Goal: Contribute content: Contribute content

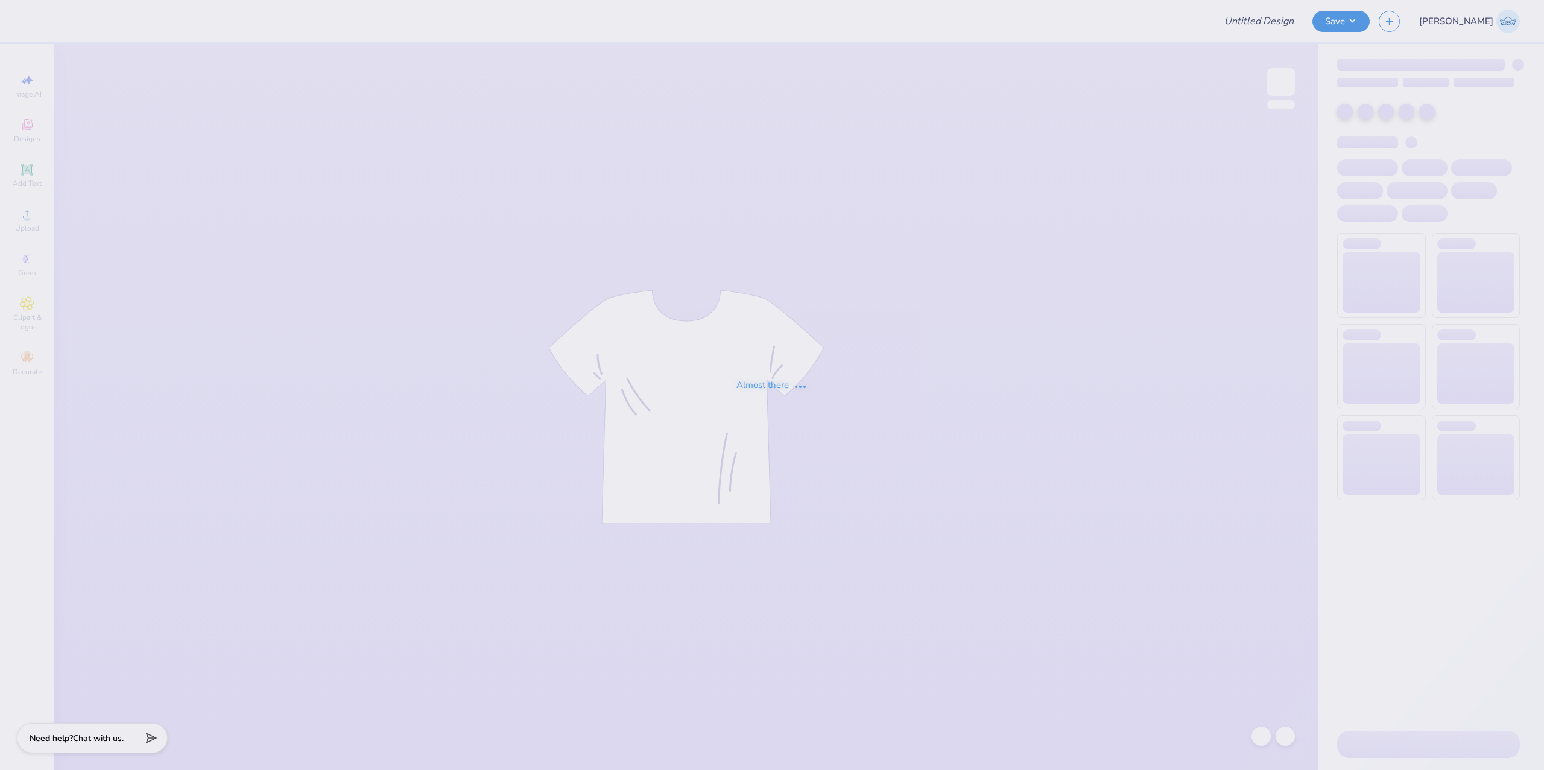
type input "parents wknd"
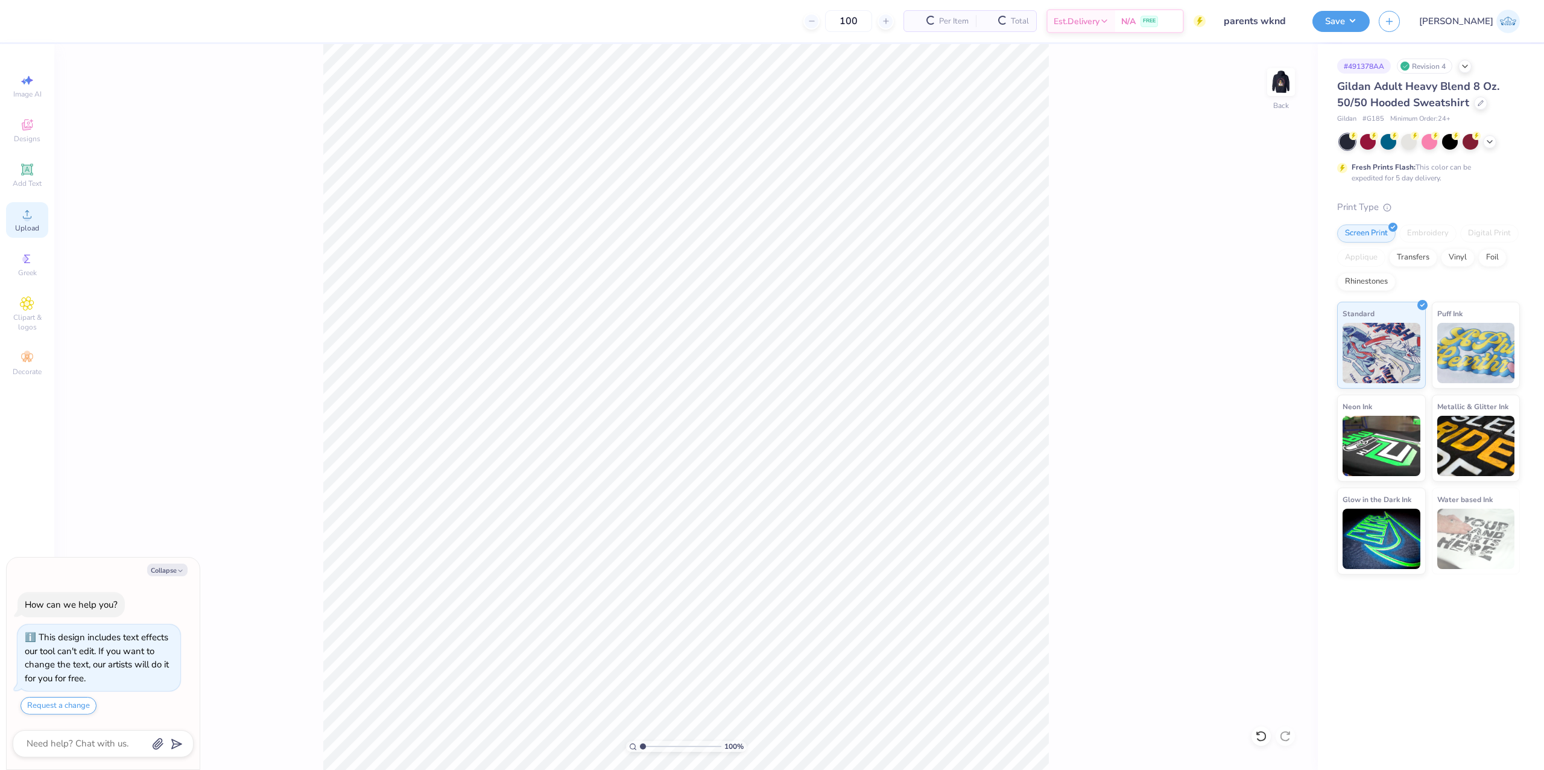
click at [27, 230] on span "Upload" at bounding box center [27, 228] width 24 height 10
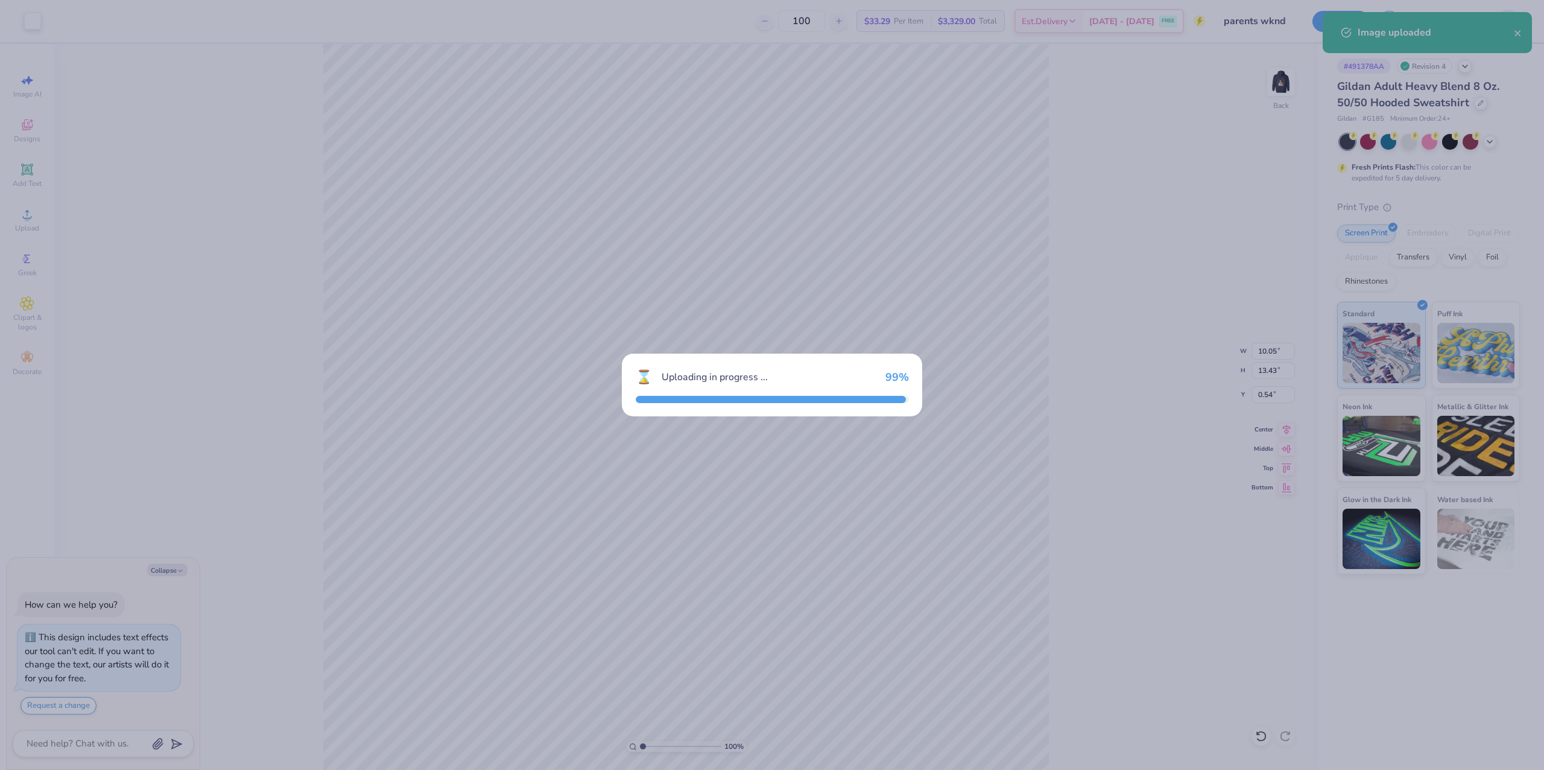
type textarea "x"
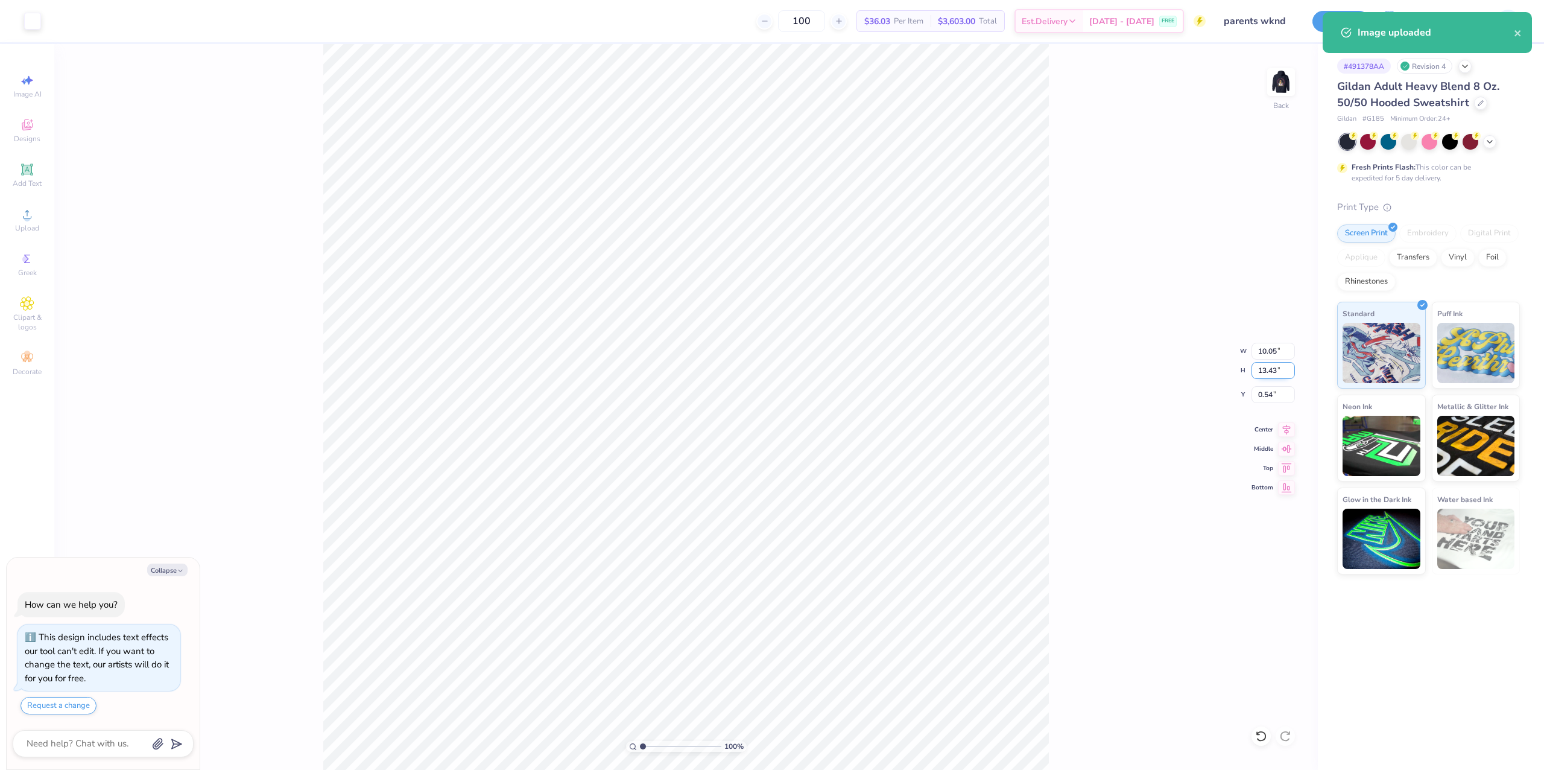
click at [1257, 370] on input "13.43" at bounding box center [1273, 370] width 43 height 17
type input "4"
type textarea "x"
type input "2.99"
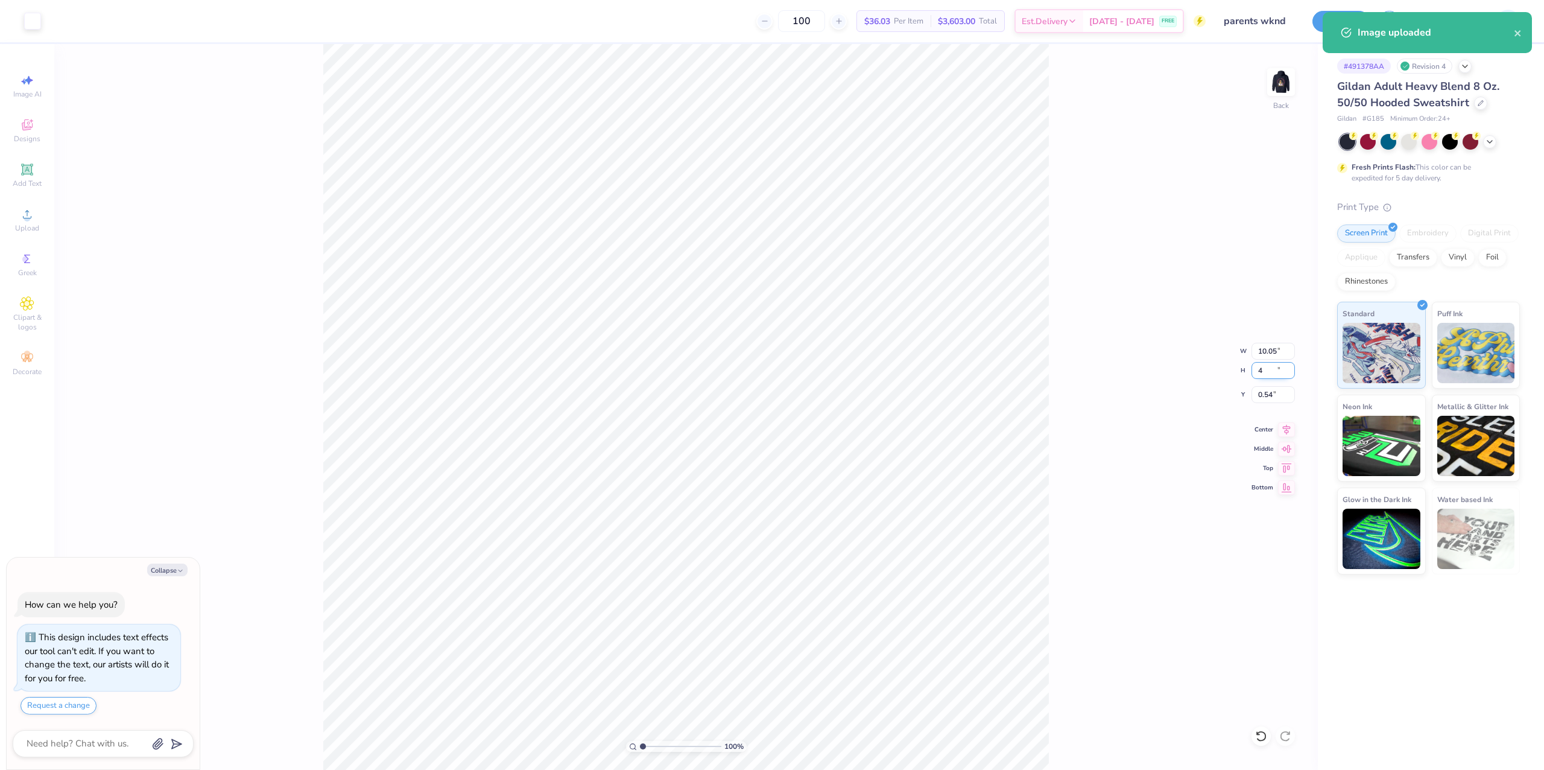
type input "4.00"
type input "5.25"
type textarea "x"
type input "3.00"
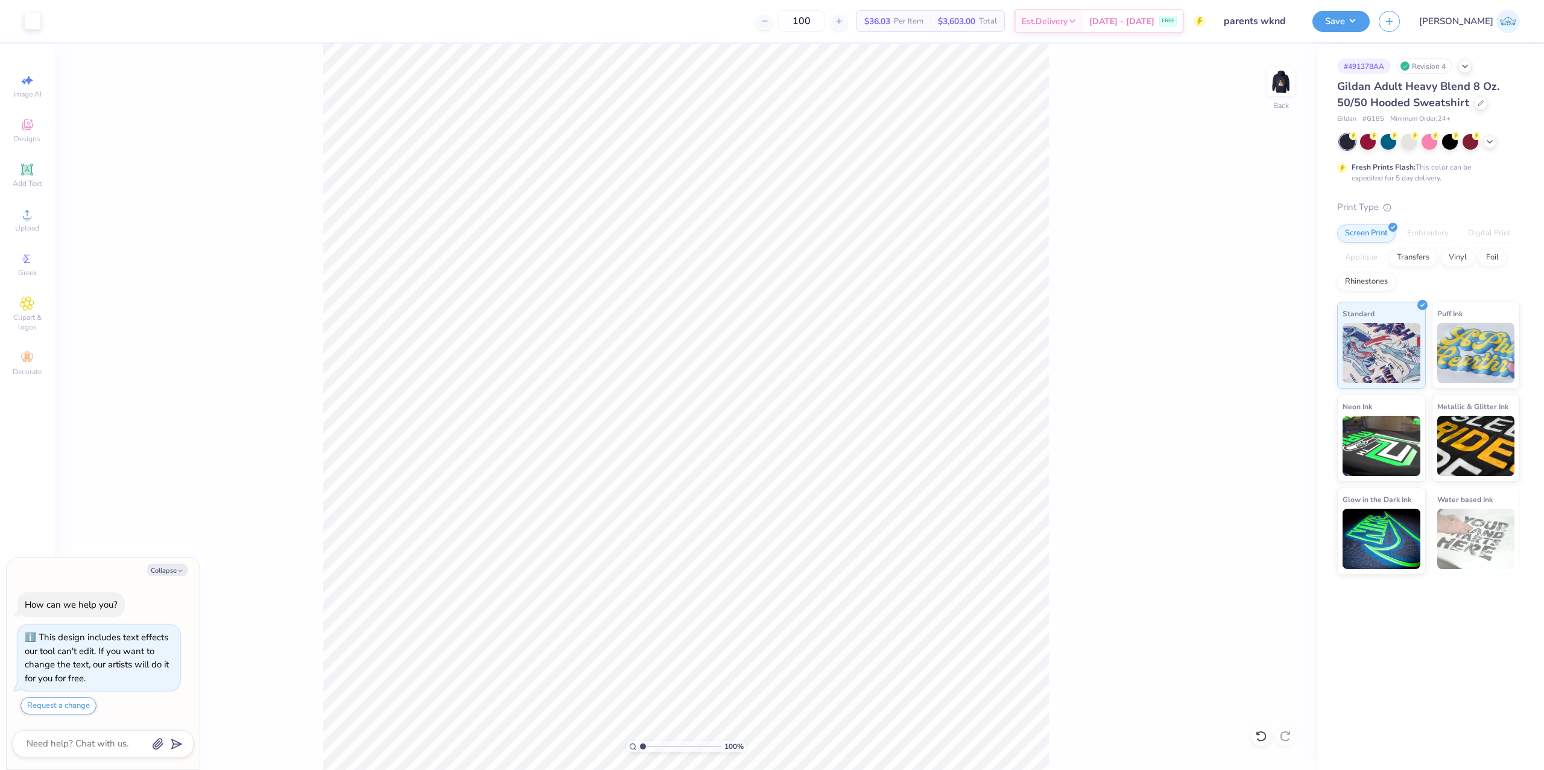
click at [1297, 97] on div "100 % Back" at bounding box center [686, 407] width 1264 height 726
click at [1282, 93] on img at bounding box center [1281, 82] width 48 height 48
click at [32, 227] on span "Upload" at bounding box center [27, 228] width 24 height 10
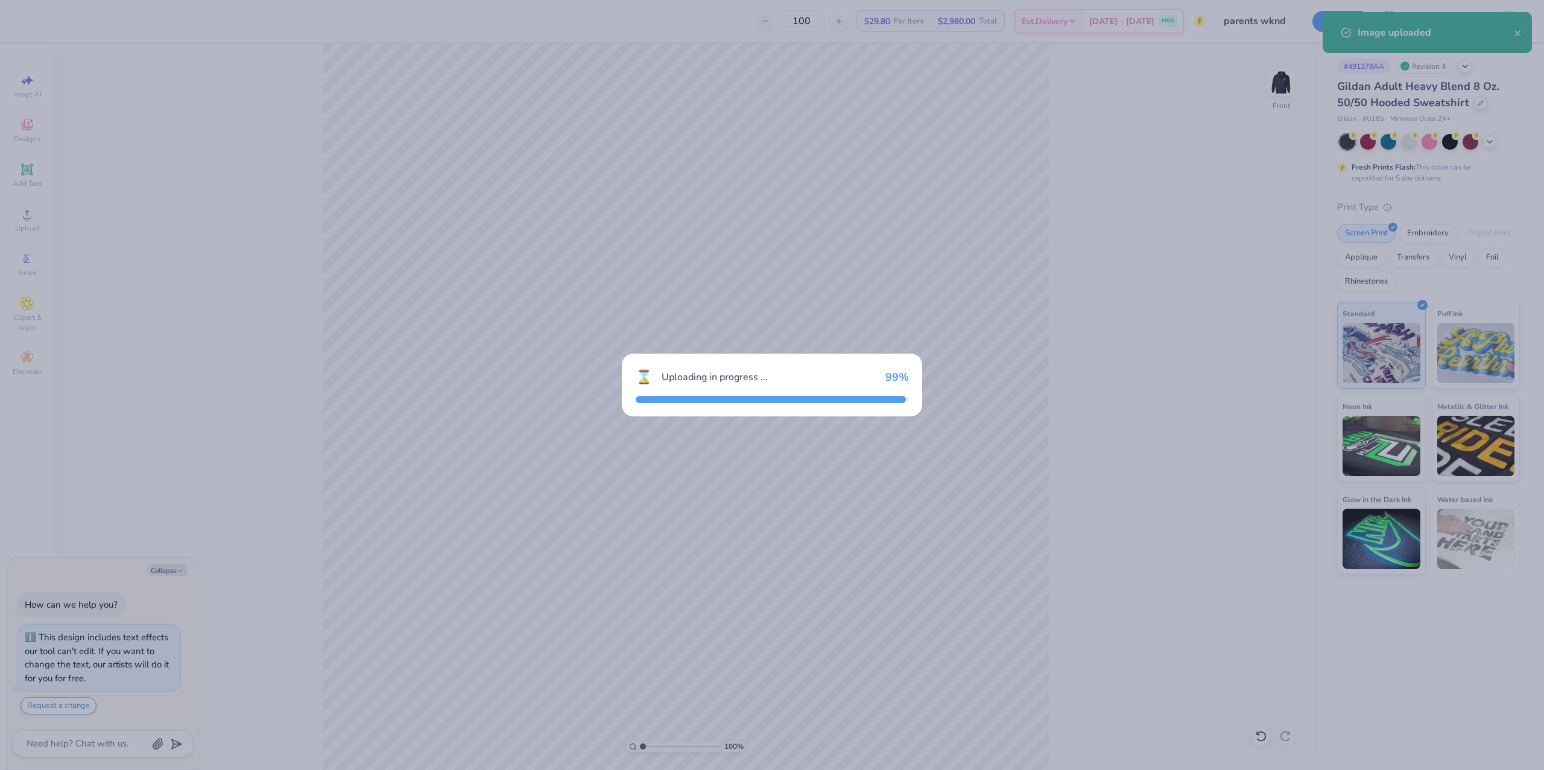
type textarea "x"
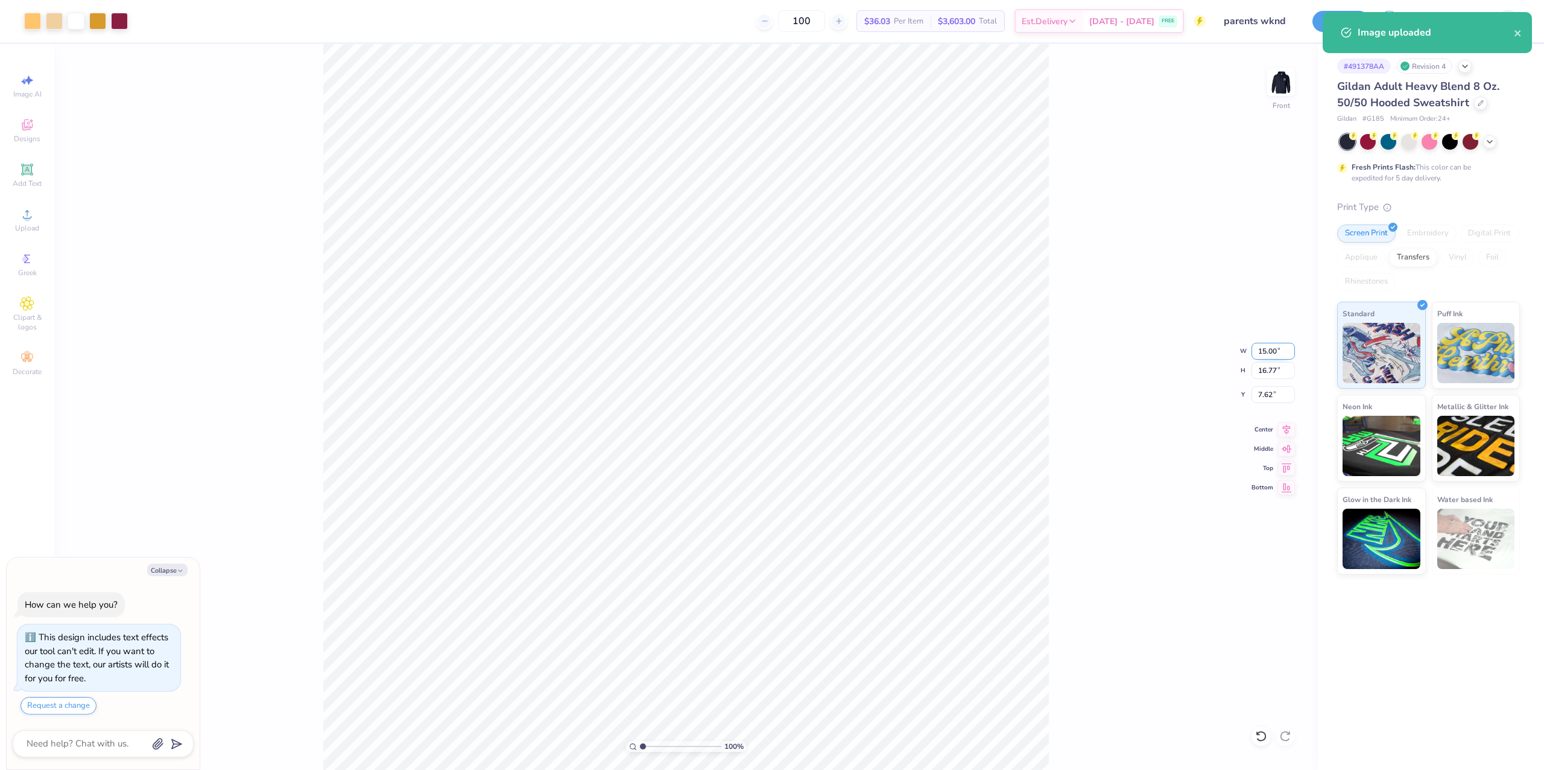
click at [1267, 351] on input "15.00" at bounding box center [1273, 351] width 43 height 17
type input "11"
type textarea "x"
type input "11.00"
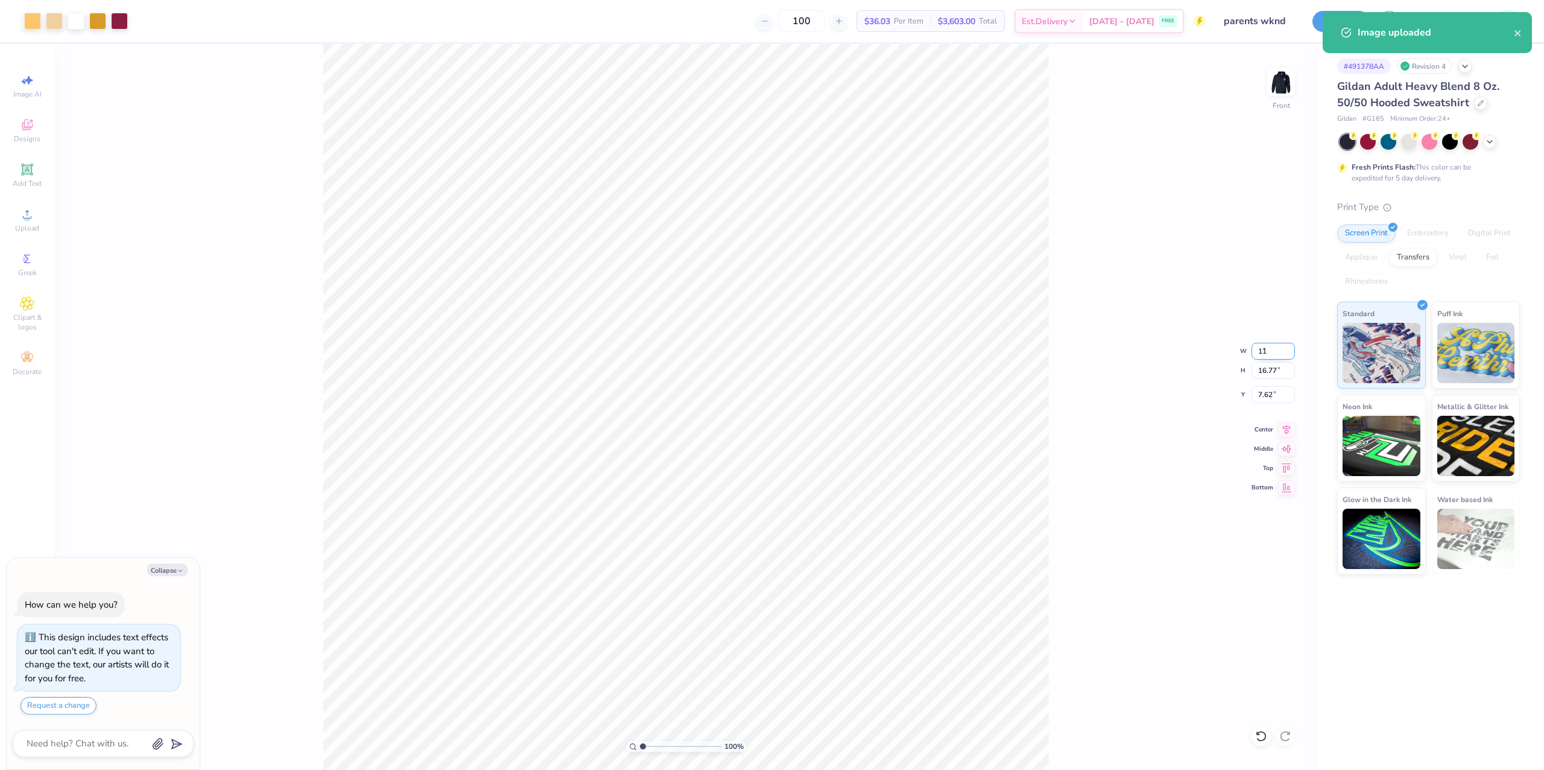
type input "12.30"
click at [1260, 389] on input "9.85" at bounding box center [1273, 394] width 43 height 17
type input "3"
type textarea "x"
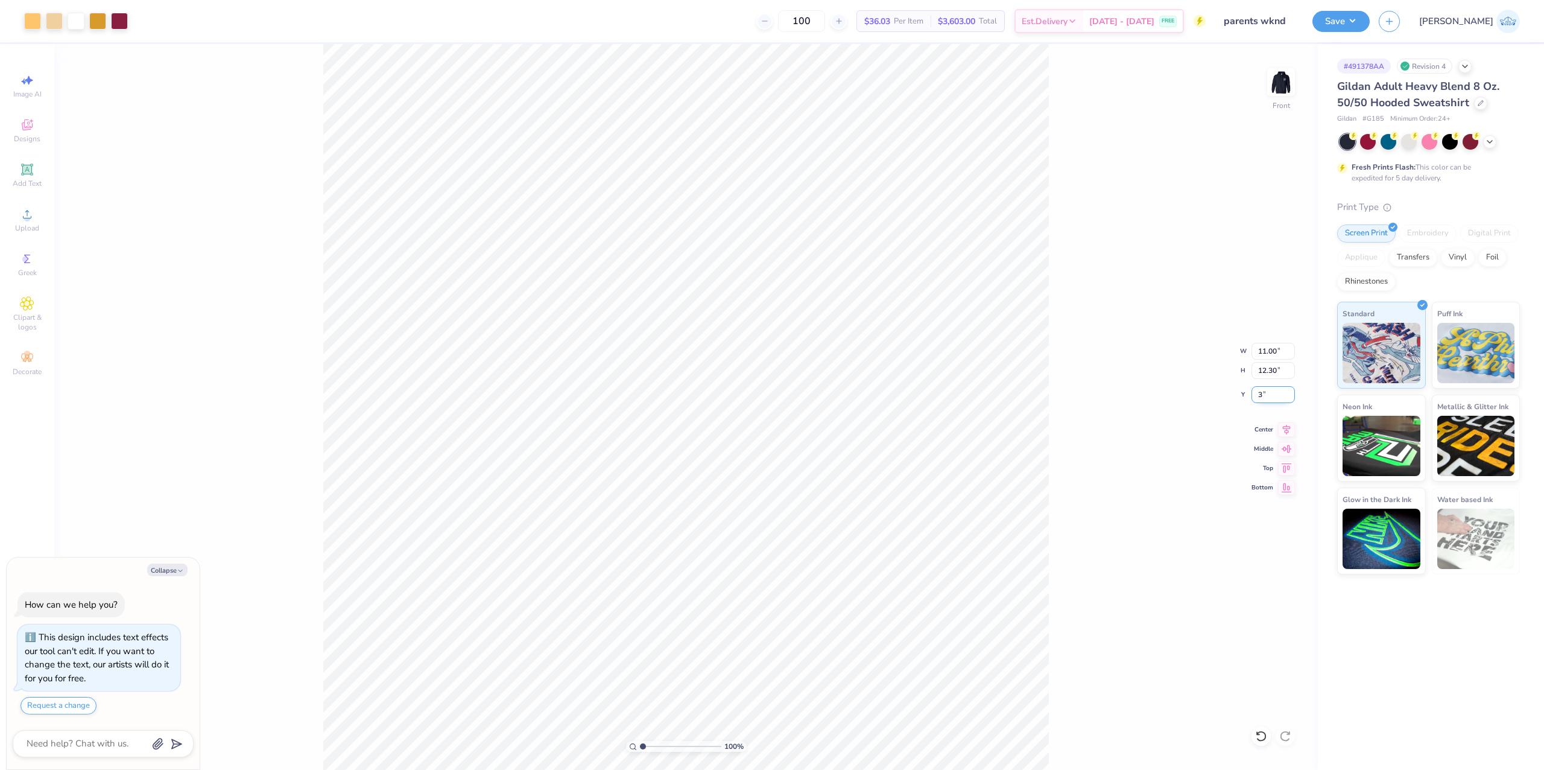
type input "6.00"
type textarea "x"
drag, startPoint x: 650, startPoint y: 743, endPoint x: 659, endPoint y: 744, distance: 9.1
click at [659, 744] on input "range" at bounding box center [680, 746] width 81 height 11
type input "4.46"
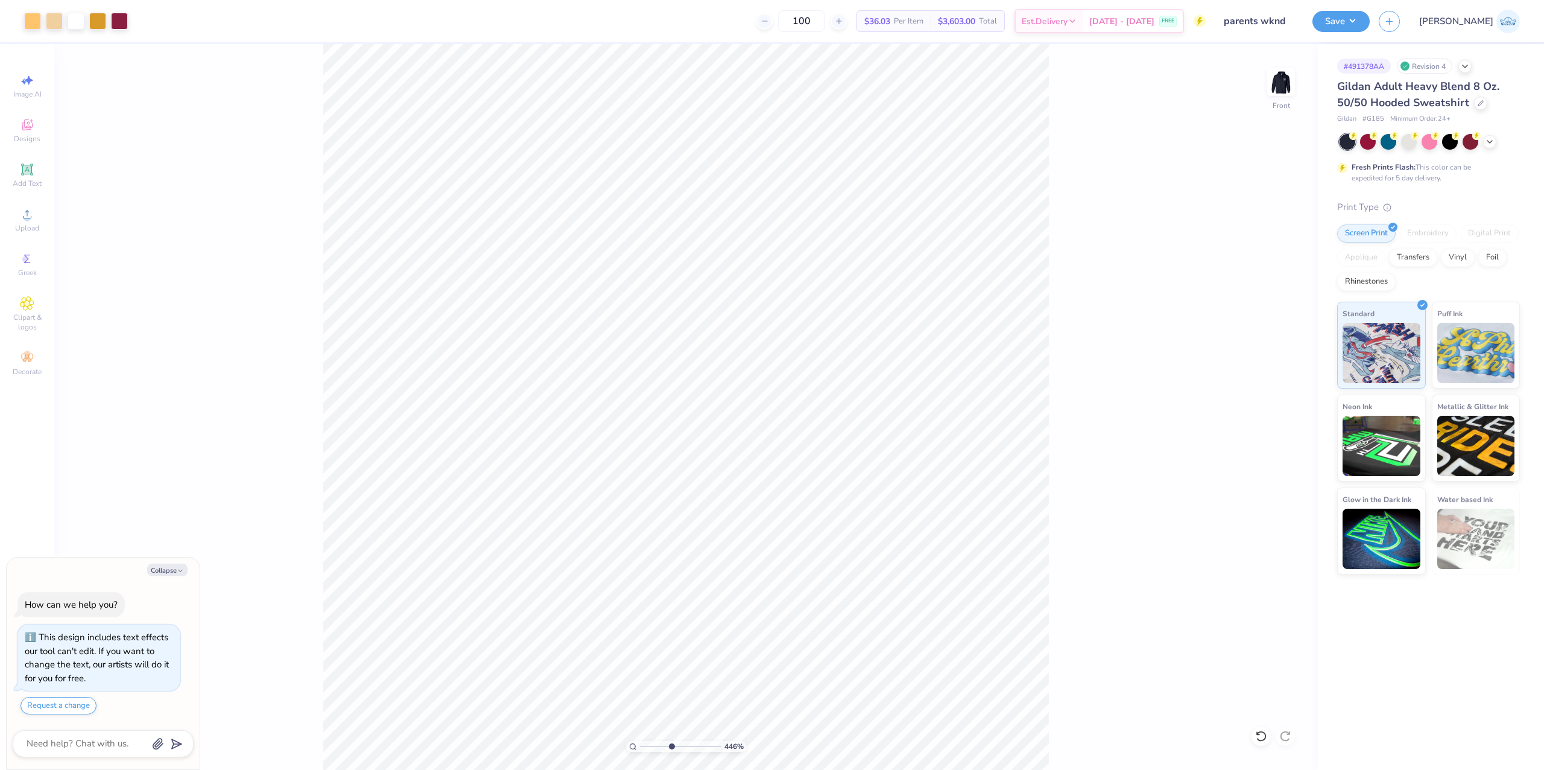
click at [671, 749] on input "range" at bounding box center [680, 746] width 81 height 11
click at [1370, 25] on button "Save" at bounding box center [1341, 19] width 57 height 21
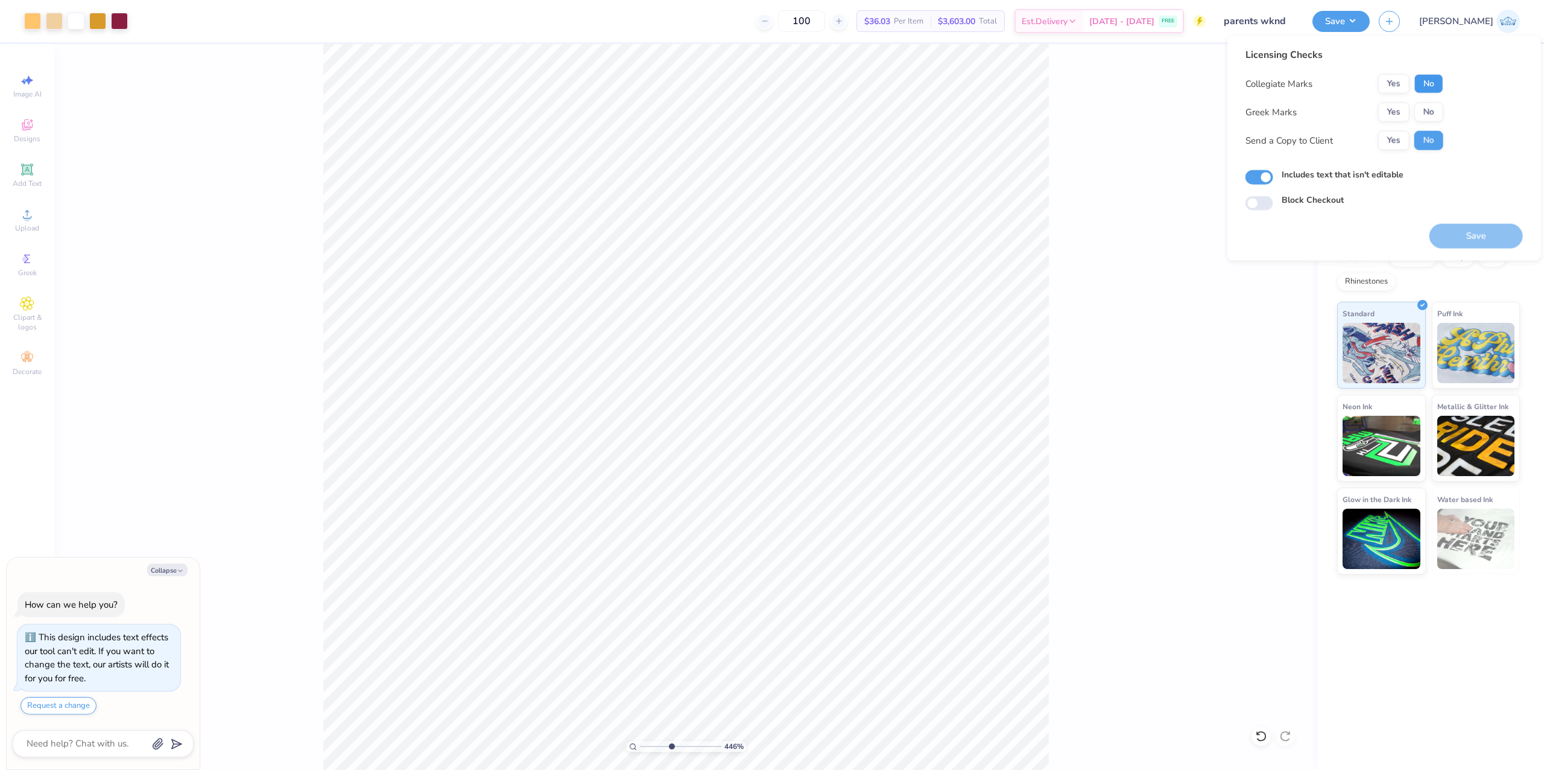
click at [1427, 86] on button "No" at bounding box center [1428, 83] width 29 height 19
click at [1405, 109] on button "Yes" at bounding box center [1393, 112] width 31 height 19
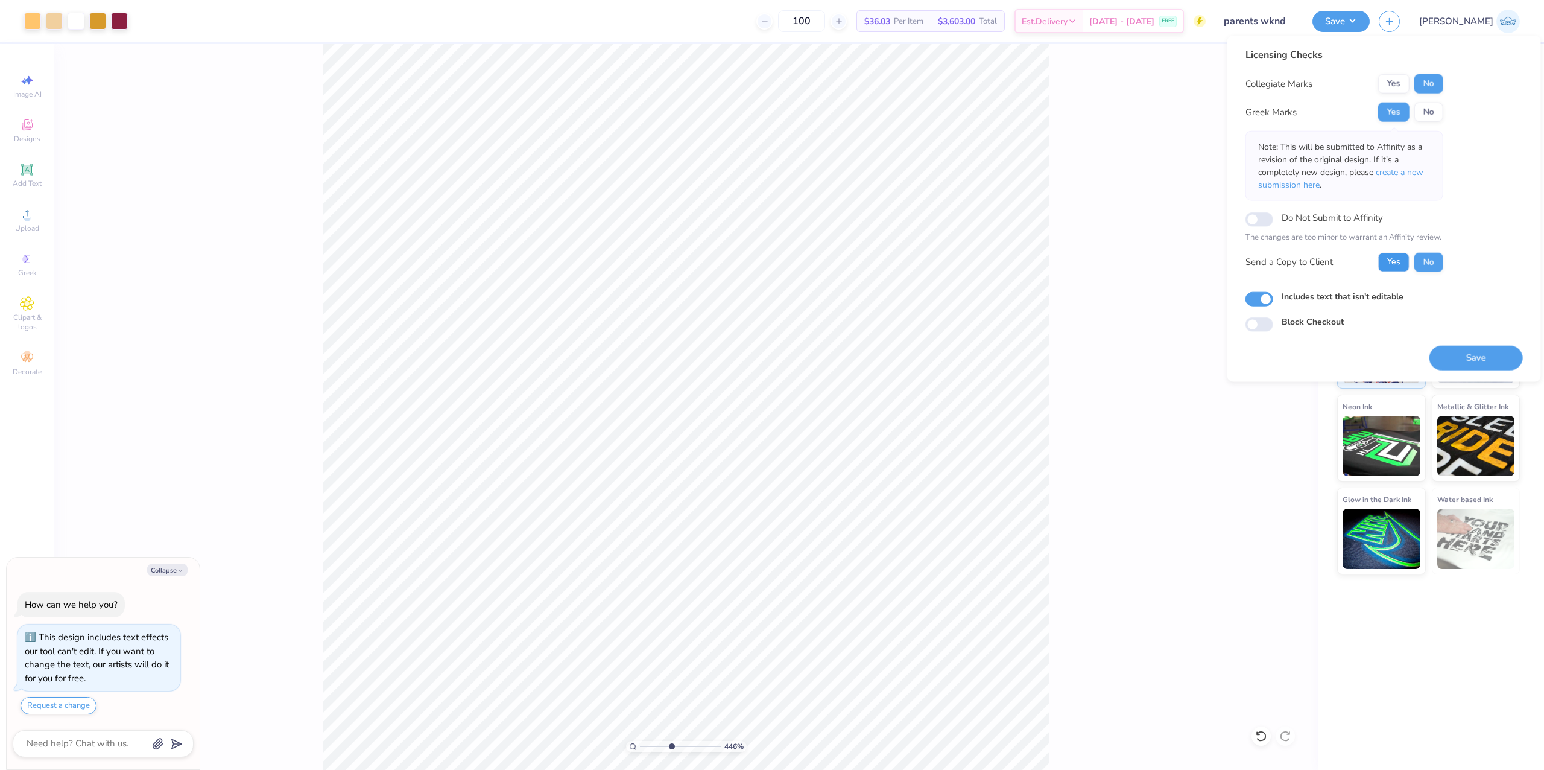
click at [1397, 265] on button "Yes" at bounding box center [1393, 261] width 31 height 19
click at [1457, 353] on button "Save" at bounding box center [1476, 357] width 93 height 25
type textarea "x"
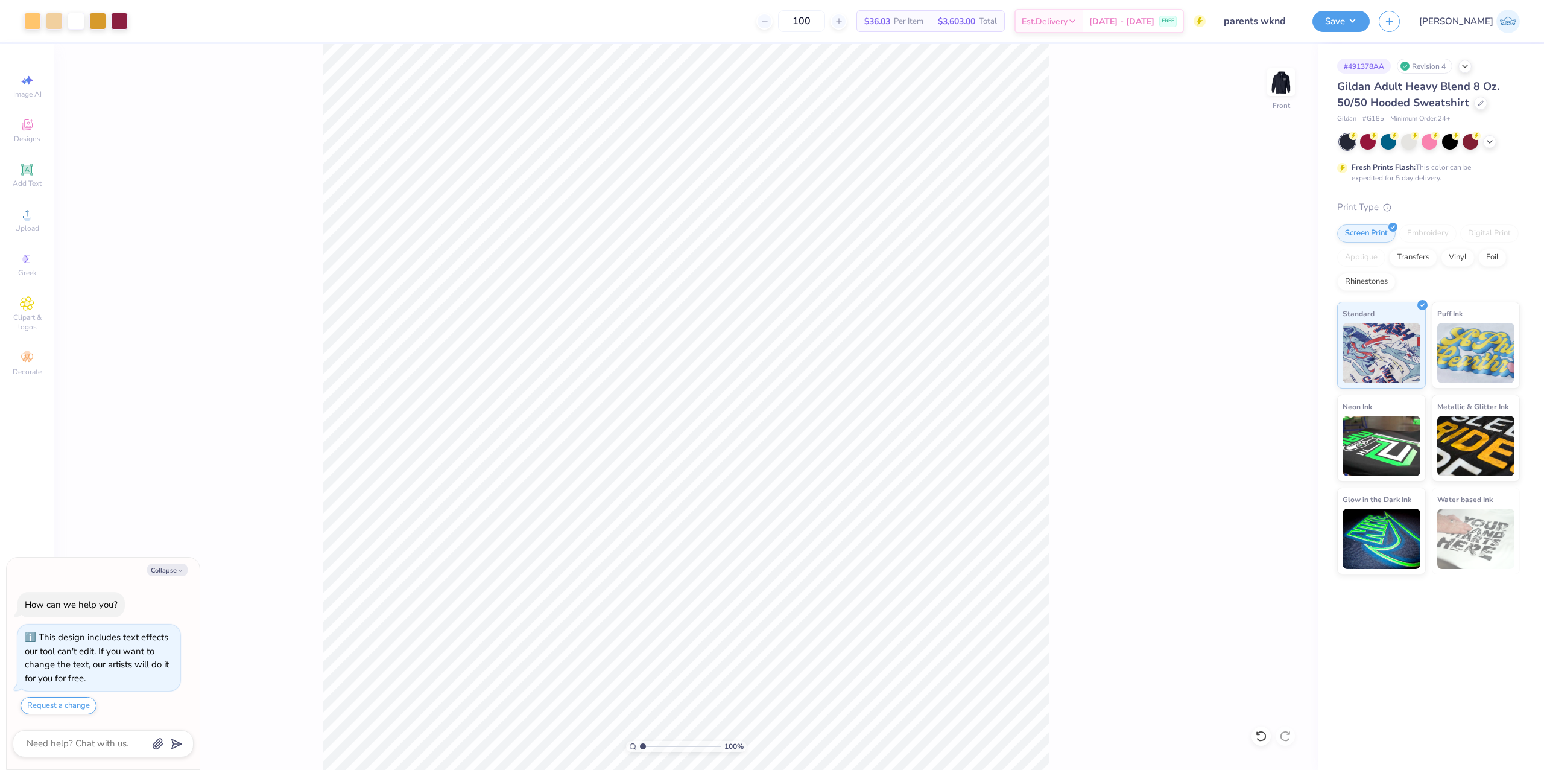
drag, startPoint x: 671, startPoint y: 746, endPoint x: 622, endPoint y: 759, distance: 49.9
type input "1"
click at [640, 752] on input "range" at bounding box center [680, 746] width 81 height 11
click at [1275, 84] on img at bounding box center [1281, 82] width 48 height 48
type textarea "x"
